Goal: Check status: Check status

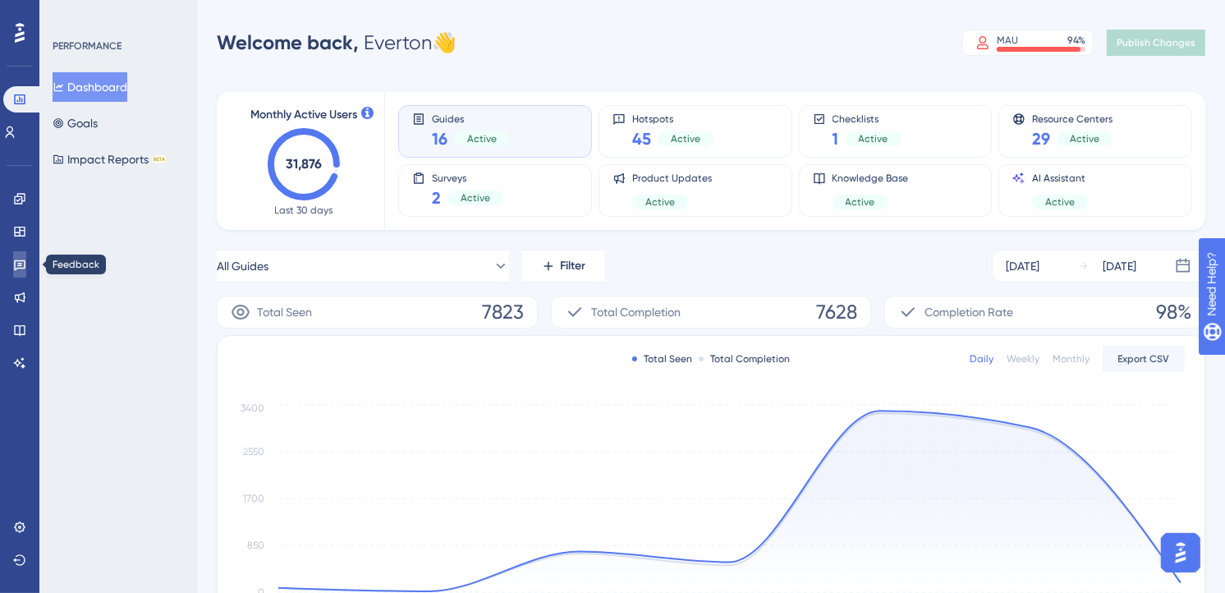
click at [26, 263] on link at bounding box center [19, 264] width 13 height 26
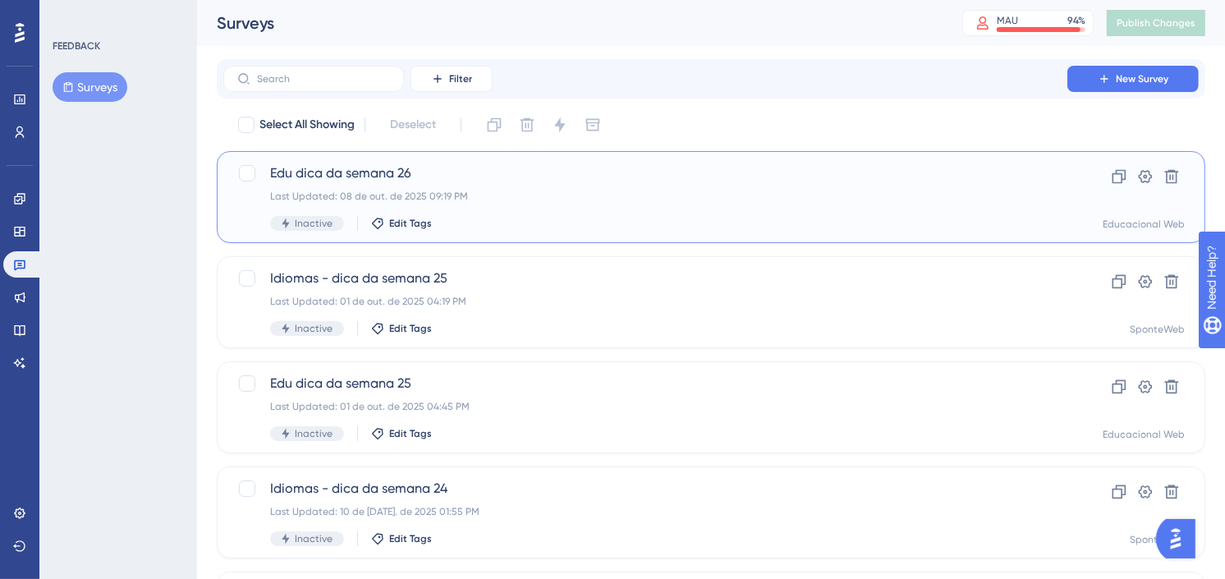
click at [703, 181] on span "Edu dica da semana 26" at bounding box center [645, 173] width 751 height 20
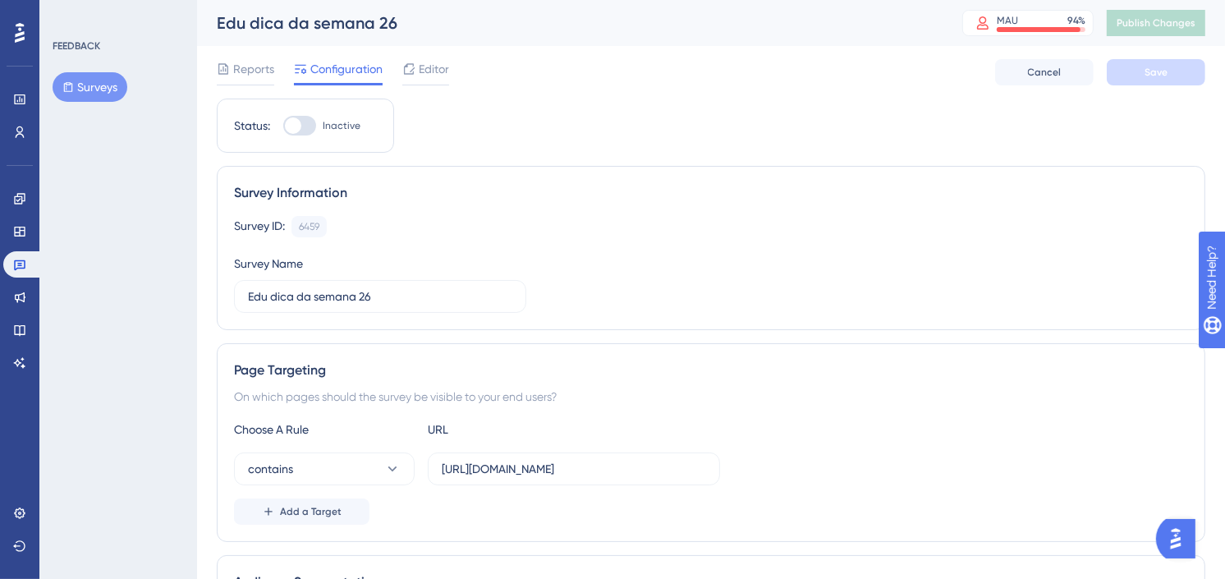
click at [252, 75] on span "Reports" at bounding box center [253, 69] width 41 height 20
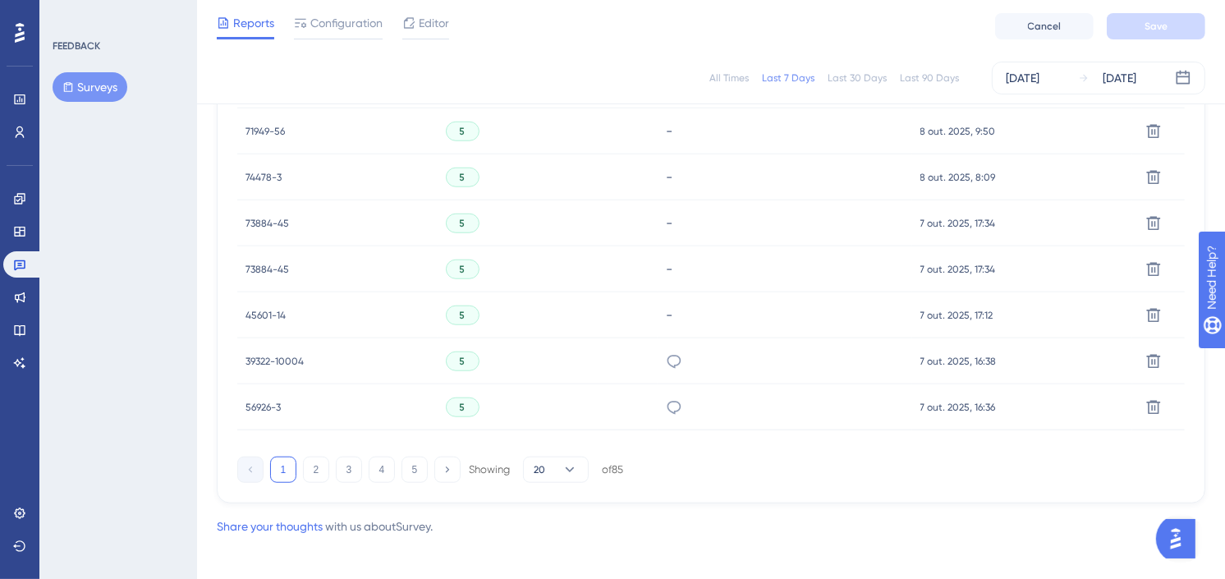
scroll to position [1163, 0]
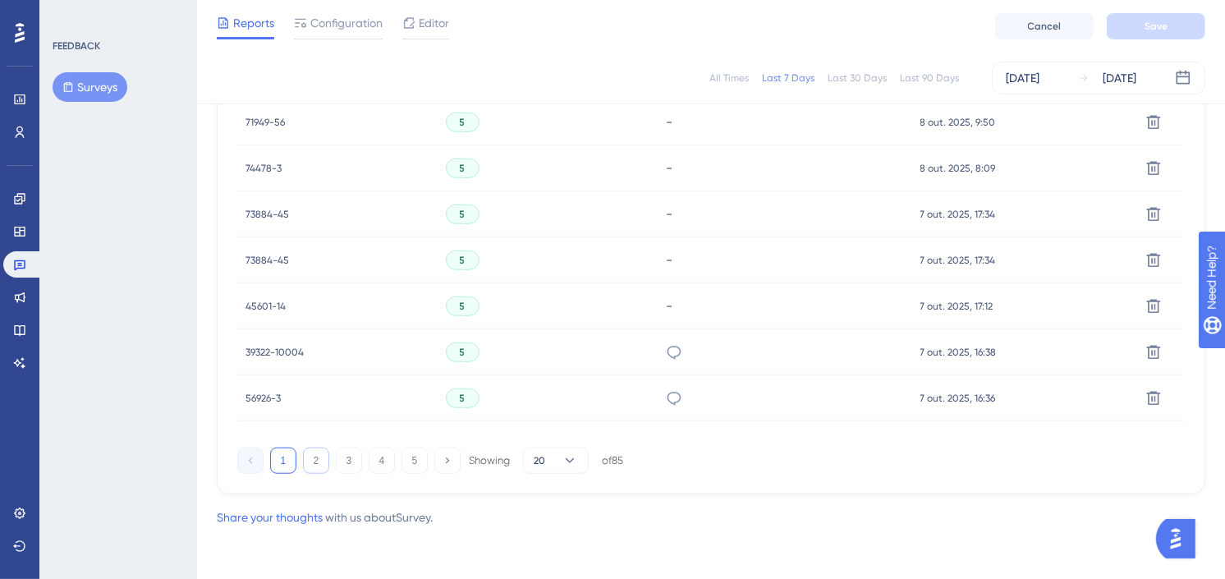
click at [315, 462] on button "2" at bounding box center [316, 461] width 26 height 26
click at [340, 464] on button "3" at bounding box center [349, 461] width 26 height 26
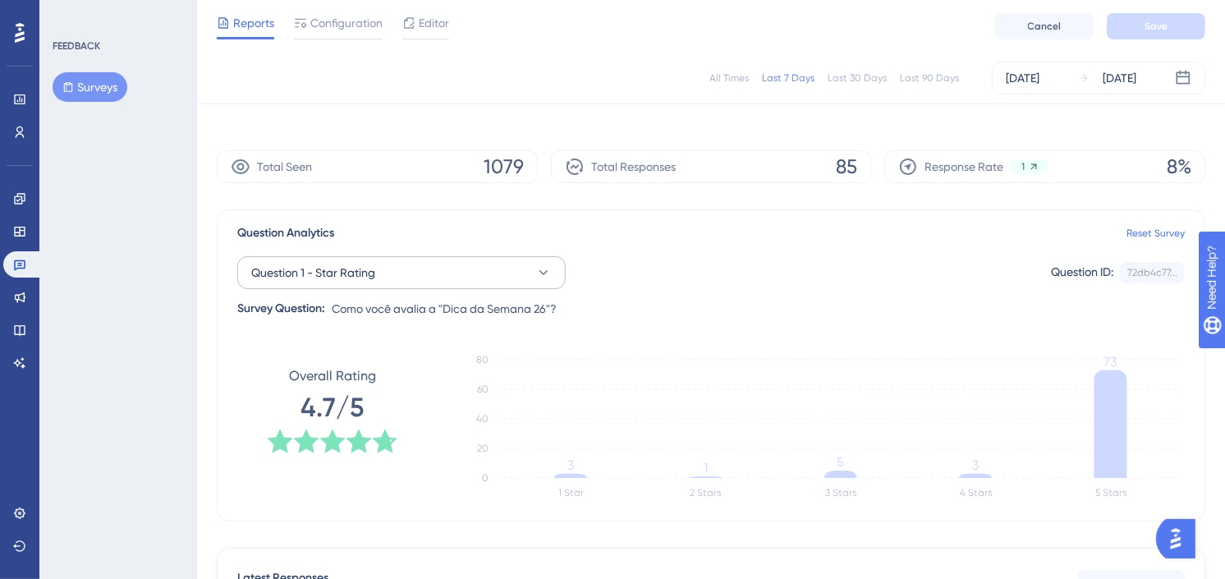
scroll to position [0, 0]
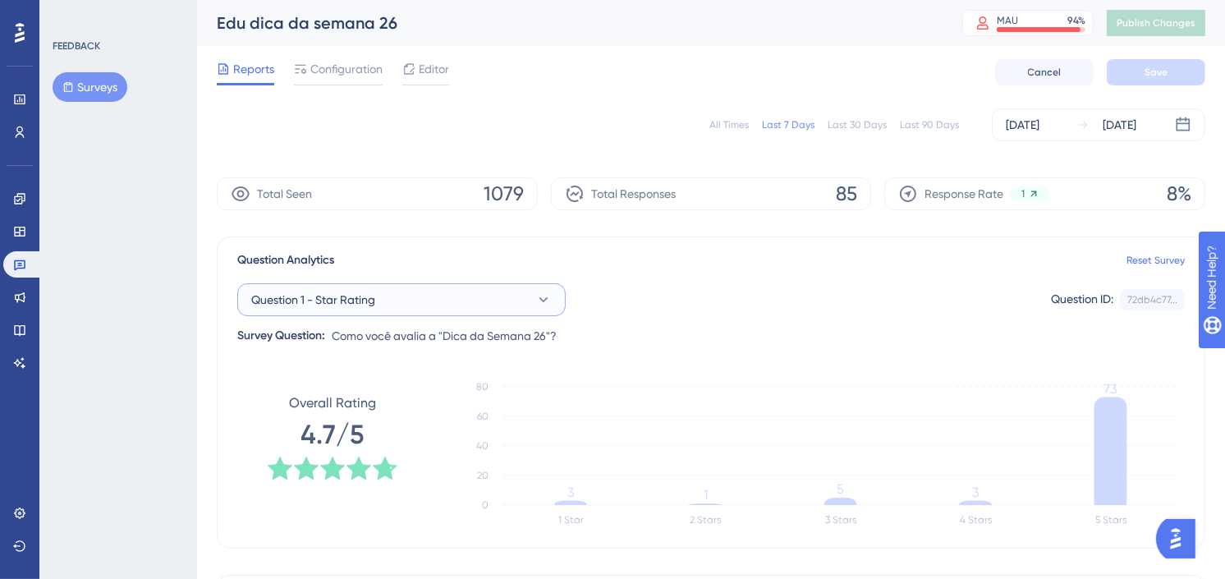
click at [468, 290] on button "Question 1 - Star Rating" at bounding box center [401, 299] width 328 height 33
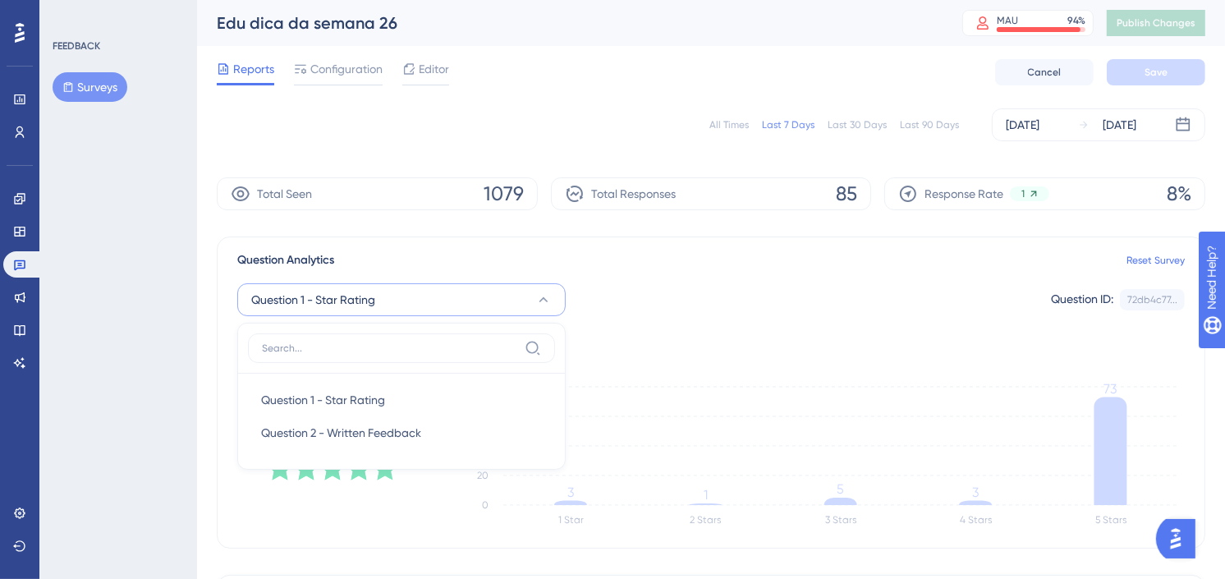
scroll to position [107, 0]
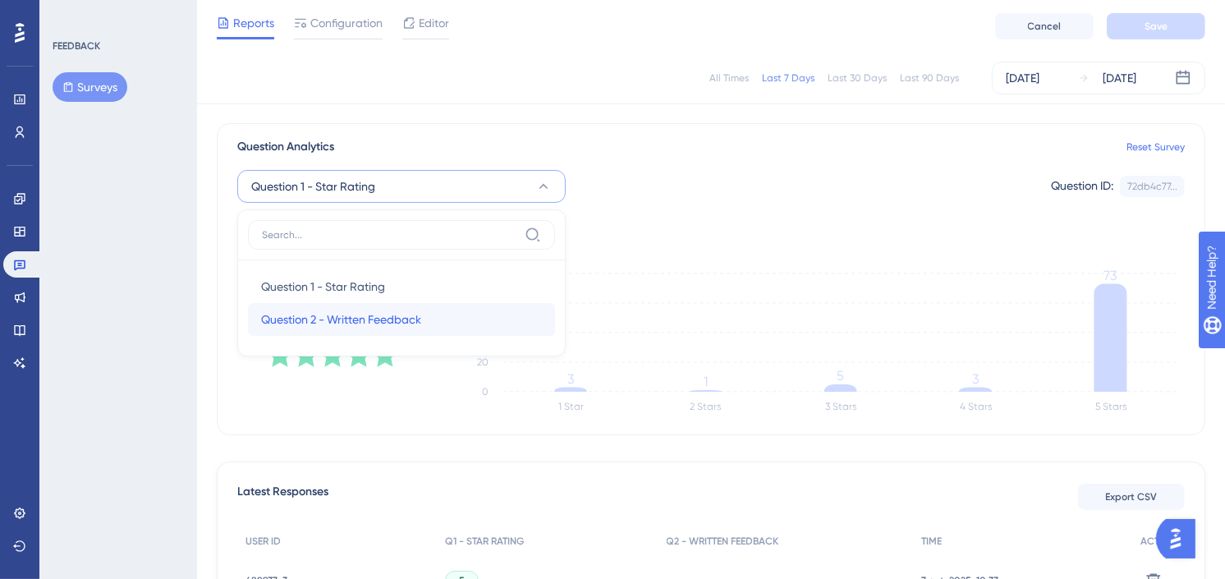
click at [386, 317] on span "Question 2 - Written Feedback" at bounding box center [341, 320] width 160 height 20
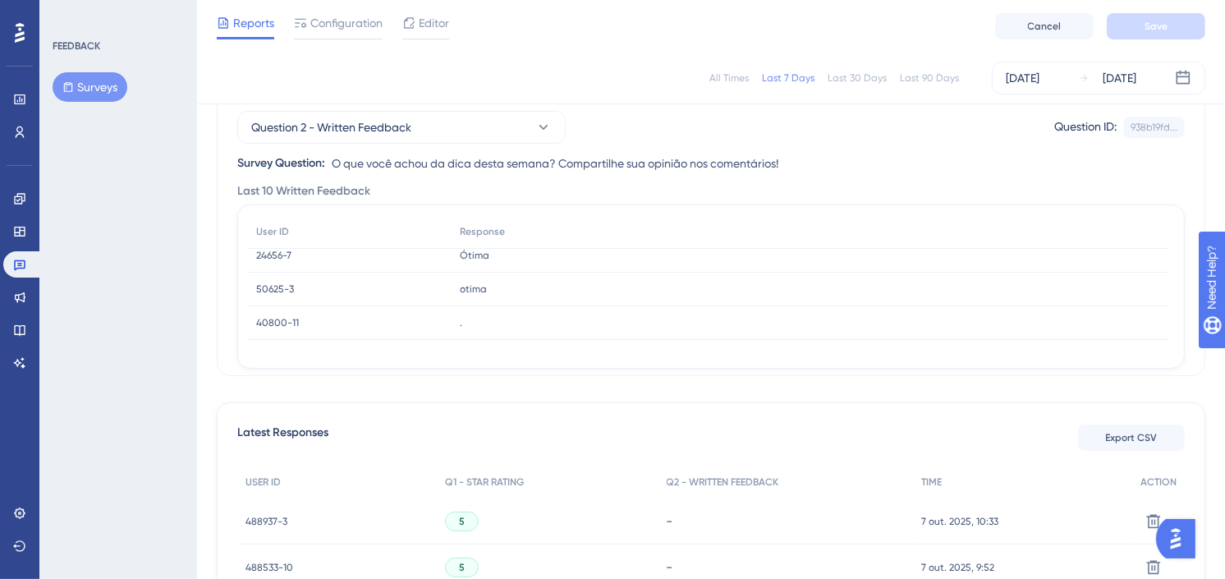
scroll to position [198, 0]
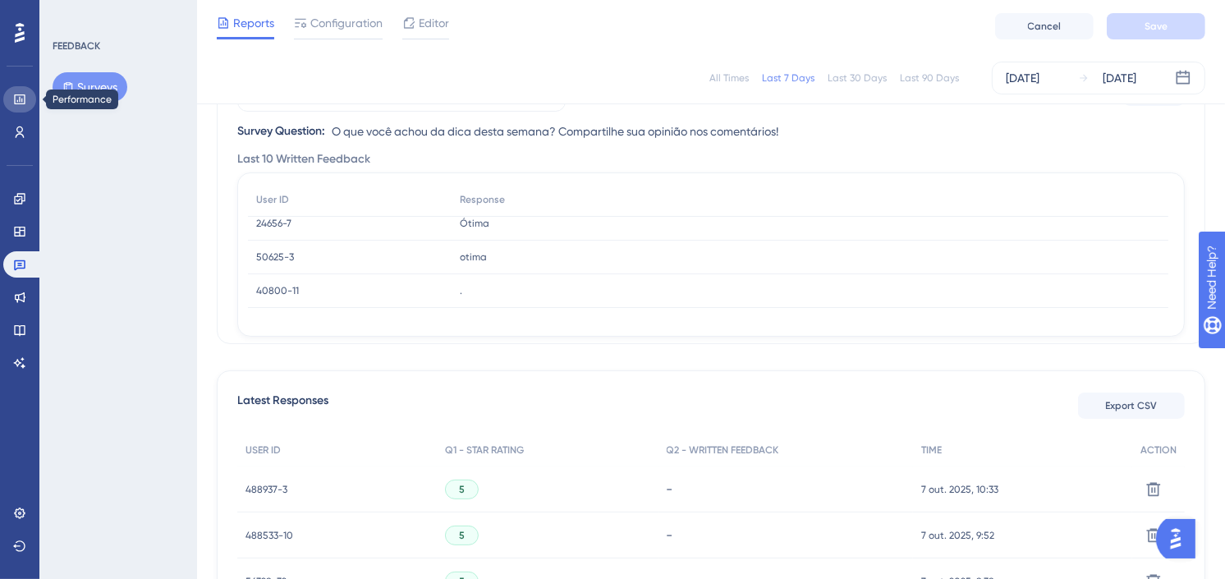
click at [22, 99] on icon at bounding box center [19, 99] width 13 height 13
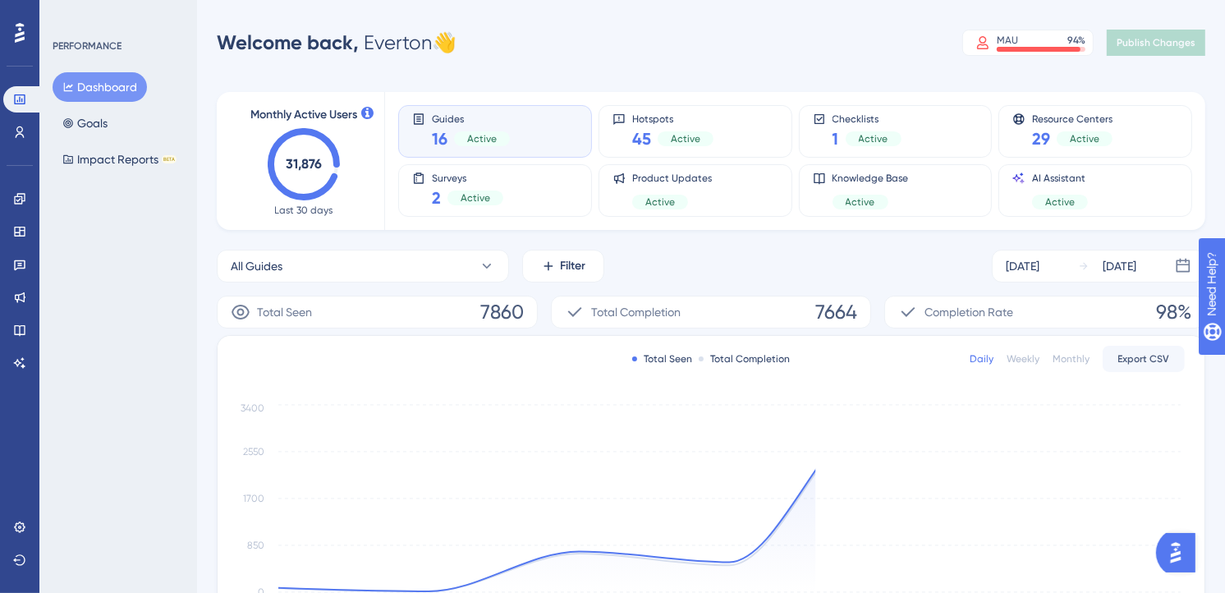
click at [865, 48] on div "Welcome back, Everton 👋 MAU 94 % Click to see add-on and upgrade options Publis…" at bounding box center [711, 42] width 989 height 33
